Goal: Information Seeking & Learning: Learn about a topic

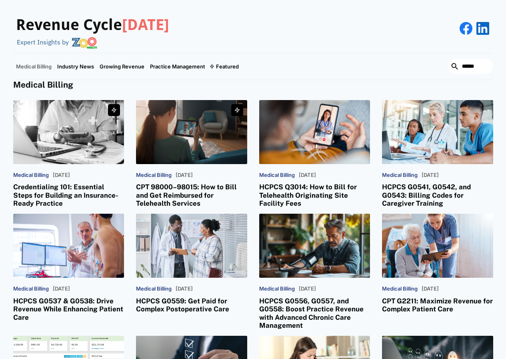
click at [75, 194] on h3 "Credentialing 101: Essential Steps for Building an Insurance-Ready Practice" at bounding box center [68, 195] width 111 height 24
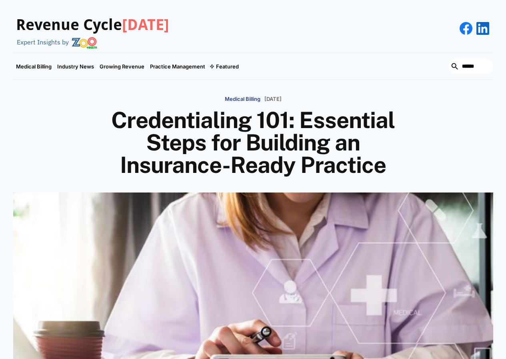
click at [72, 43] on img at bounding box center [85, 43] width 26 height 12
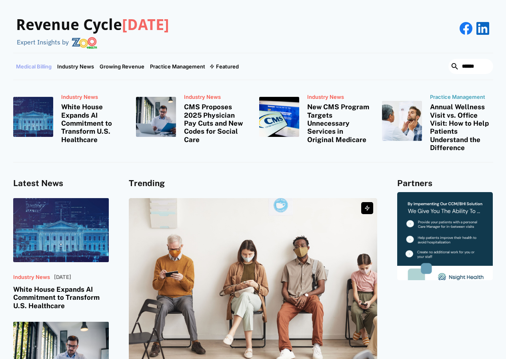
click at [44, 66] on link "Medical Billing" at bounding box center [33, 66] width 41 height 26
